Goal: Task Accomplishment & Management: Use online tool/utility

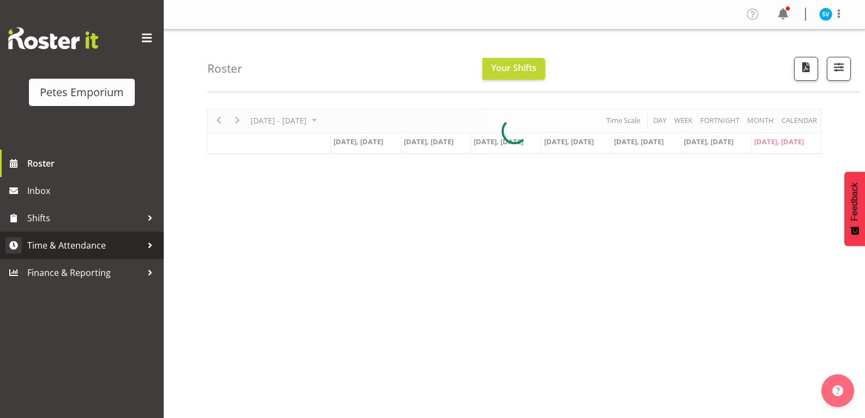
click at [76, 253] on span "Time & Attendance" at bounding box center [84, 245] width 115 height 16
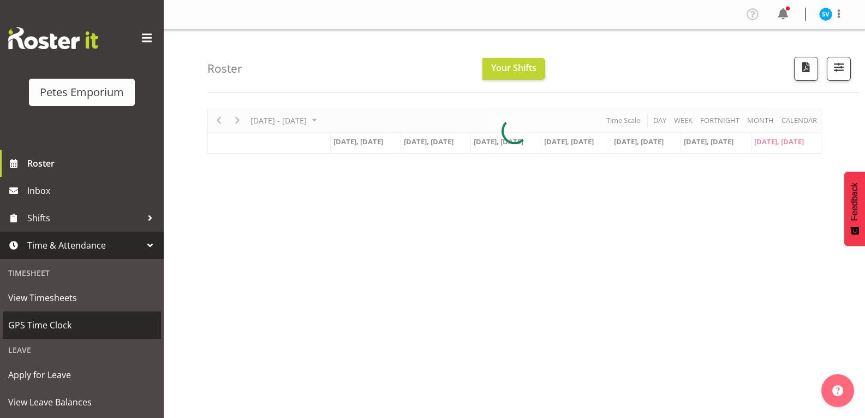
click at [68, 334] on link "GPS Time Clock" at bounding box center [82, 324] width 158 height 27
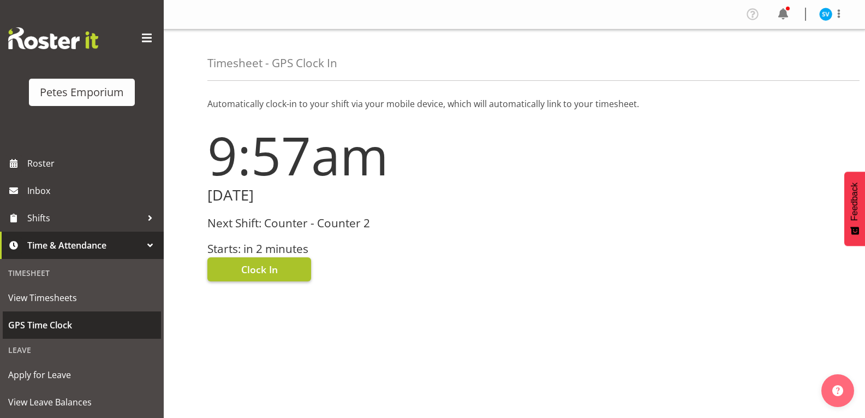
click at [251, 268] on span "Clock In" at bounding box center [259, 269] width 37 height 14
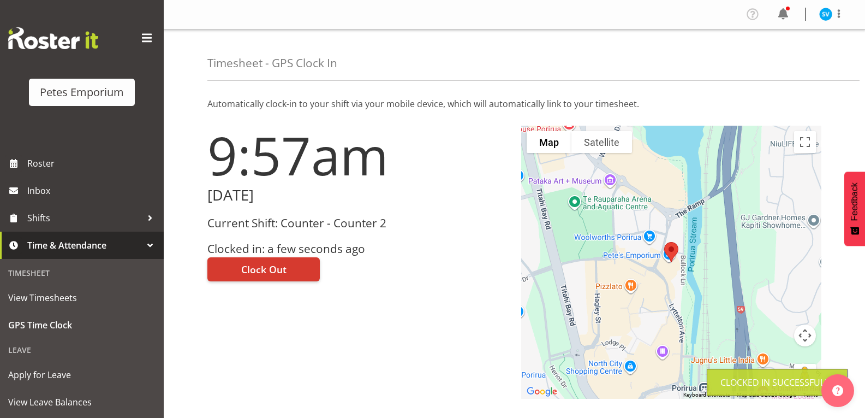
click at [825, 16] on img at bounding box center [825, 14] width 13 height 13
click at [780, 53] on link "Log Out" at bounding box center [793, 57] width 105 height 20
